Goal: Transaction & Acquisition: Purchase product/service

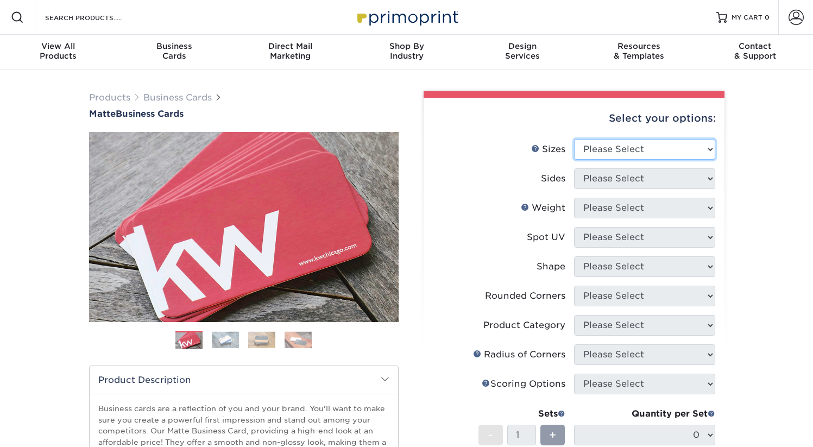
click at [643, 148] on select "Please Select 1.5" x 3.5" - Mini 1.75" x 3.5" - Mini 2" x 2" - Square 2" x 3" -…" at bounding box center [644, 149] width 141 height 21
select select "2.00x3.50"
click at [574, 139] on select "Please Select 1.5" x 3.5" - Mini 1.75" x 3.5" - Mini 2" x 2" - Square 2" x 3" -…" at bounding box center [644, 149] width 141 height 21
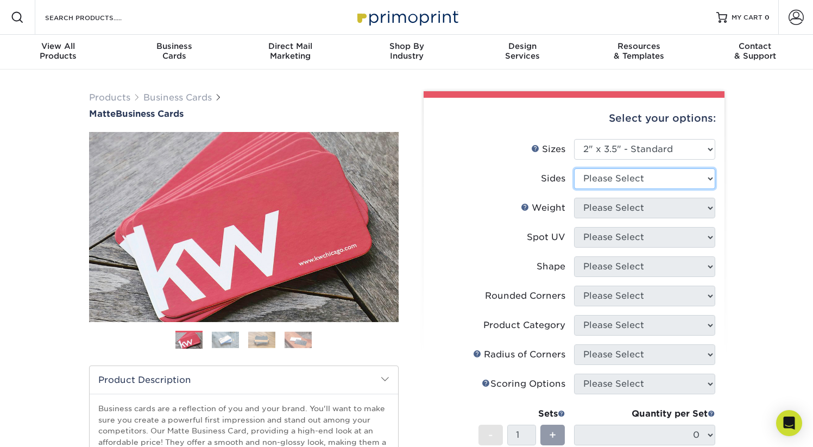
click at [648, 178] on select "Please Select Print Both Sides Print Front Only" at bounding box center [644, 178] width 141 height 21
select select "13abbda7-1d64-4f25-8bb2-c179b224825d"
click at [574, 168] on select "Please Select Print Both Sides Print Front Only" at bounding box center [644, 178] width 141 height 21
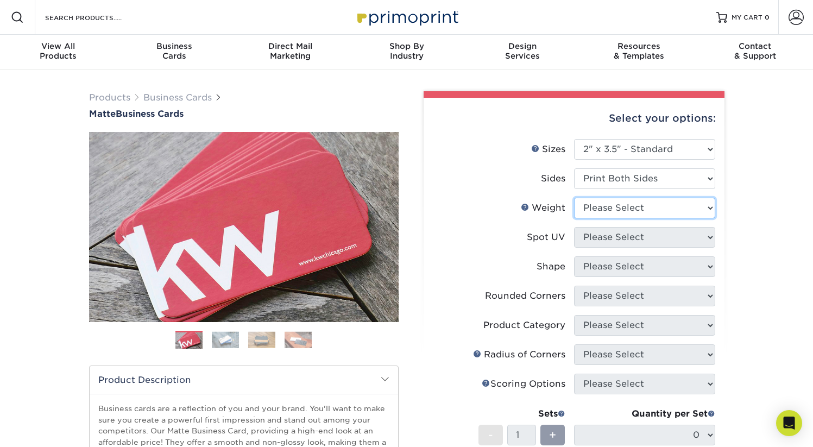
click at [634, 207] on select "Please Select 16PT 14PT" at bounding box center [644, 208] width 141 height 21
click at [574, 198] on select "Please Select 16PT 14PT" at bounding box center [644, 208] width 141 height 21
click at [634, 205] on select "Please Select 16PT 14PT" at bounding box center [644, 208] width 141 height 21
select select "16PT"
click at [574, 198] on select "Please Select 16PT 14PT" at bounding box center [644, 208] width 141 height 21
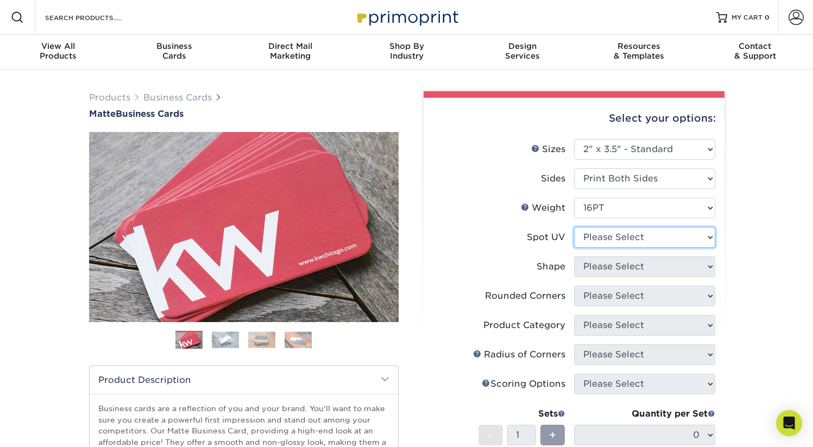
click at [616, 237] on select "Please Select No Spot UV Front and Back (Both Sides) Front Only Back Only" at bounding box center [644, 237] width 141 height 21
select select "3"
click at [574, 227] on select "Please Select No Spot UV Front and Back (Both Sides) Front Only Back Only" at bounding box center [644, 237] width 141 height 21
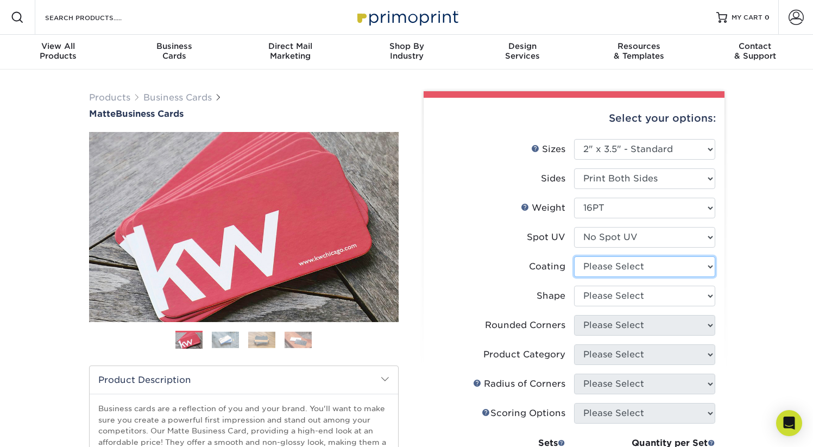
click at [606, 272] on select at bounding box center [644, 266] width 141 height 21
click at [589, 262] on select at bounding box center [644, 266] width 141 height 21
select select "121bb7b5-3b4d-429f-bd8d-bbf80e953313"
click at [574, 256] on select at bounding box center [644, 266] width 141 height 21
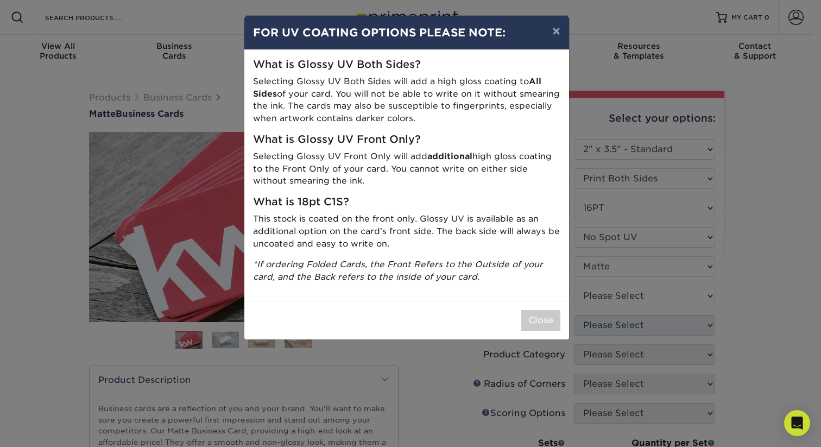
click at [605, 298] on div "× FOR UV COATING OPTIONS PLEASE NOTE: What is Glossy UV Both Sides? Selecting G…" at bounding box center [410, 223] width 821 height 447
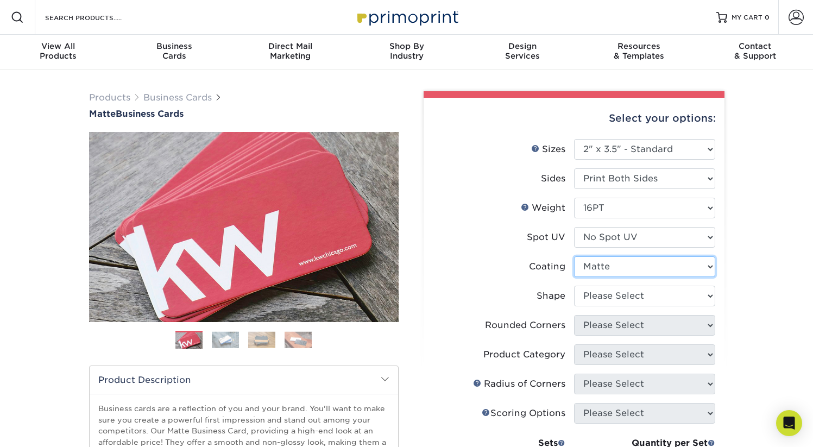
click at [607, 268] on select at bounding box center [644, 266] width 141 height 21
click at [574, 256] on select at bounding box center [644, 266] width 141 height 21
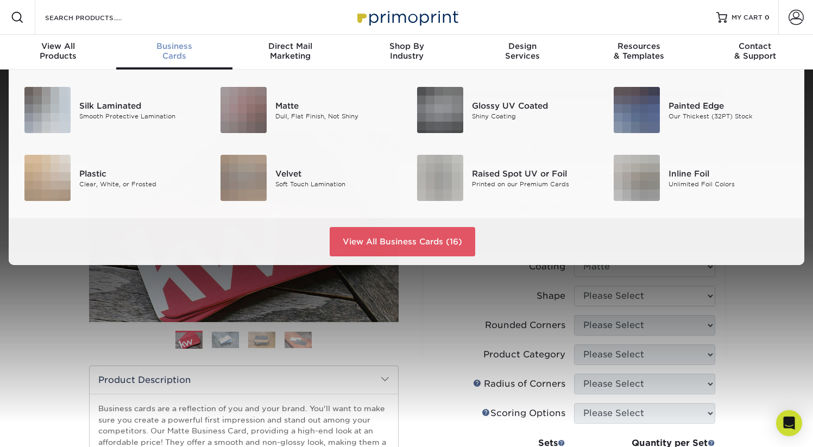
click at [174, 45] on span "Business" at bounding box center [174, 46] width 116 height 10
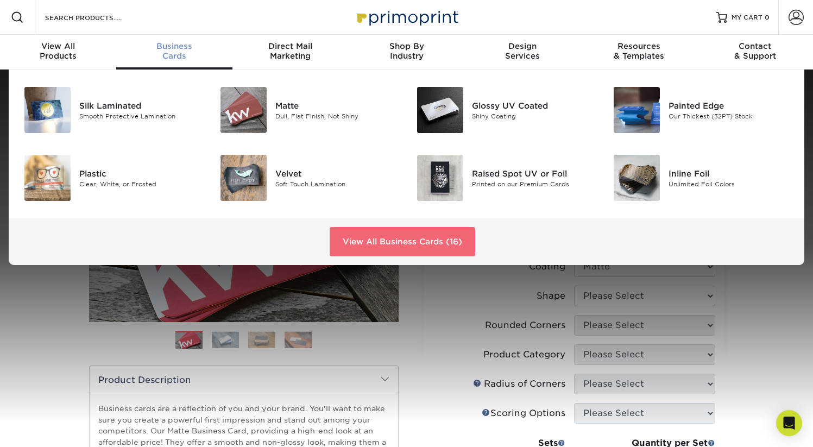
click at [448, 240] on link "View All Business Cards (16)" at bounding box center [403, 241] width 146 height 29
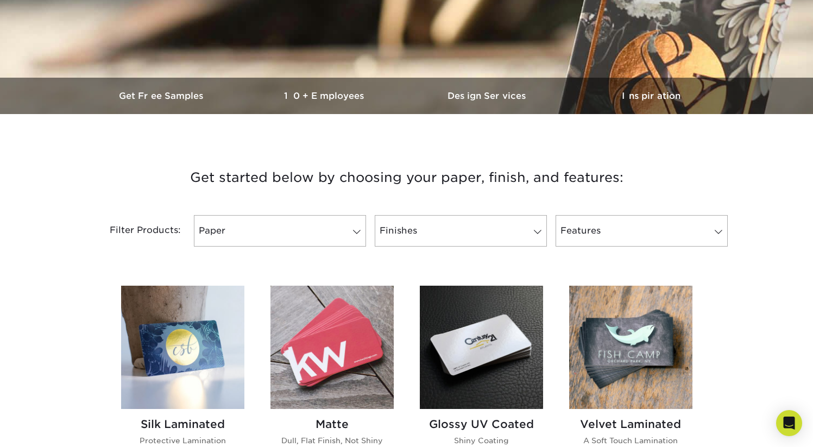
scroll to position [281, 0]
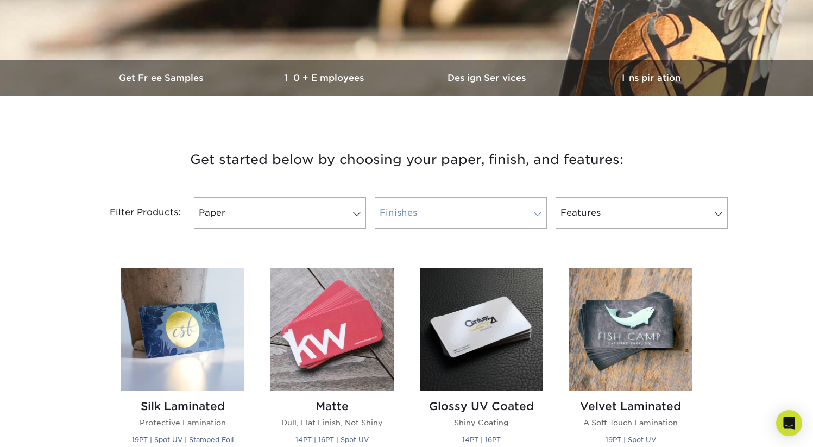
click at [449, 210] on link "Finishes" at bounding box center [461, 213] width 172 height 32
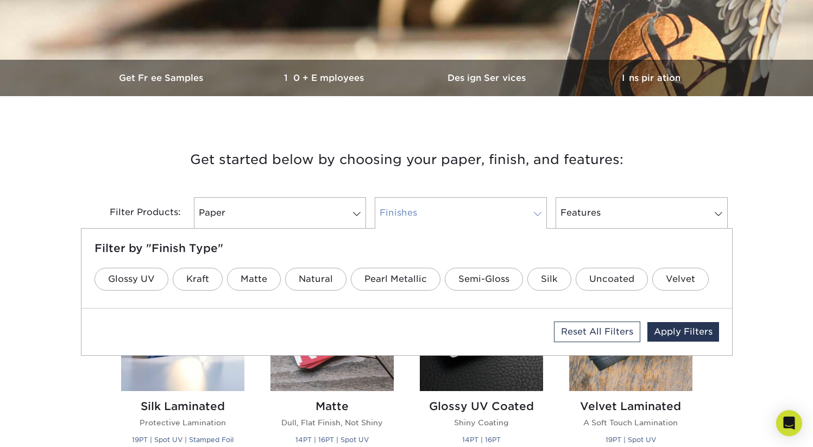
click at [449, 210] on link "Finishes" at bounding box center [461, 213] width 172 height 32
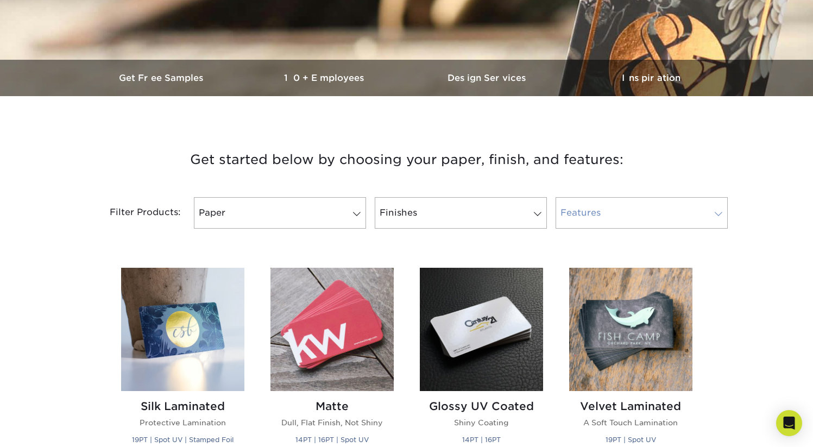
click at [574, 213] on link "Features" at bounding box center [642, 213] width 172 height 32
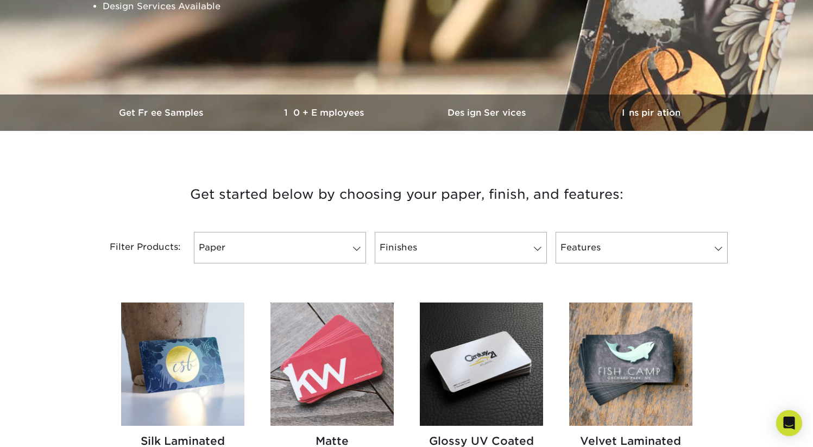
scroll to position [244, 0]
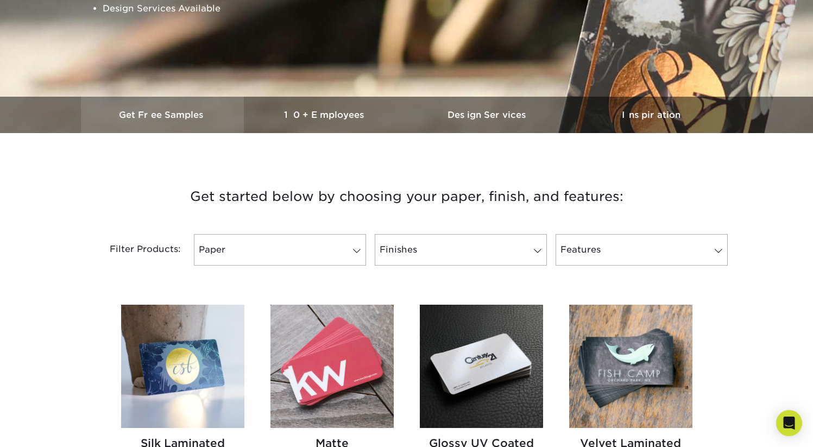
click at [190, 118] on h3 "Get Free Samples" at bounding box center [162, 115] width 163 height 10
